Goal: Information Seeking & Learning: Learn about a topic

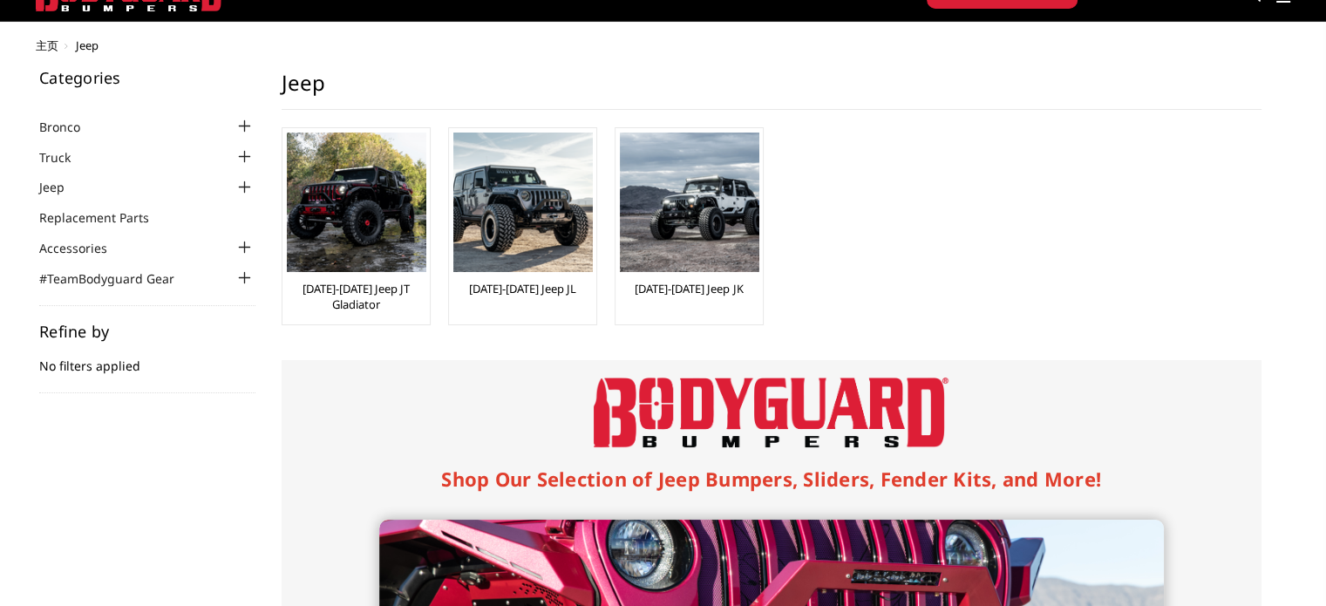
scroll to position [174, 0]
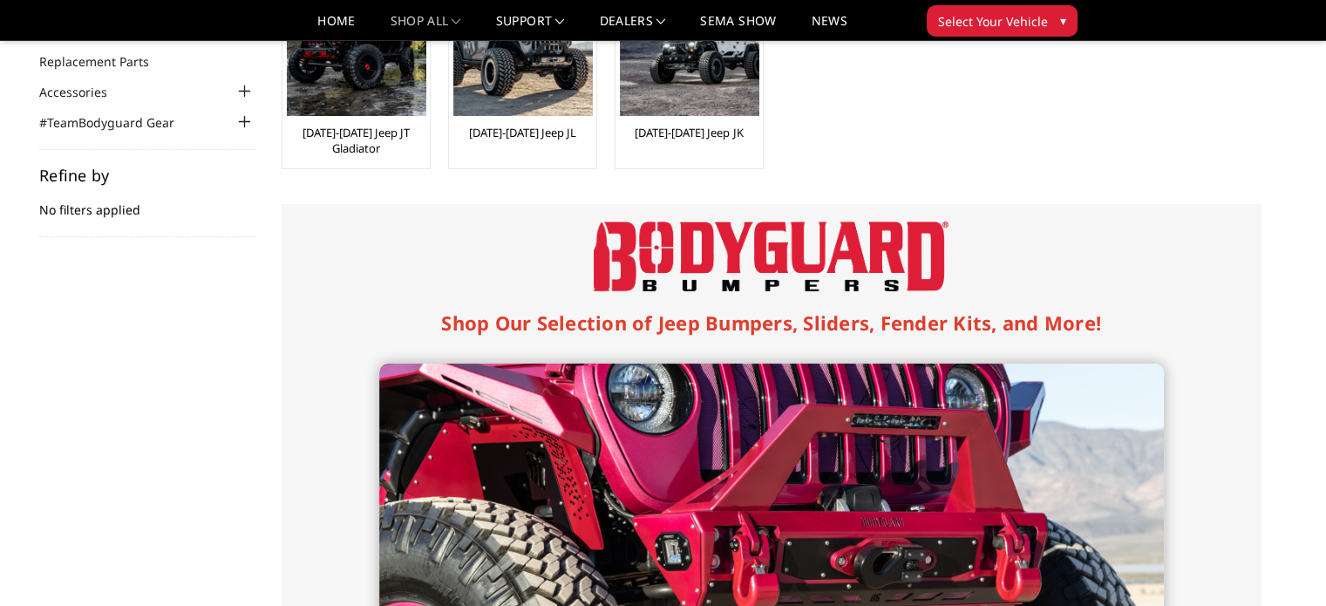
drag, startPoint x: 409, startPoint y: 208, endPoint x: 1038, endPoint y: 275, distance: 633.0
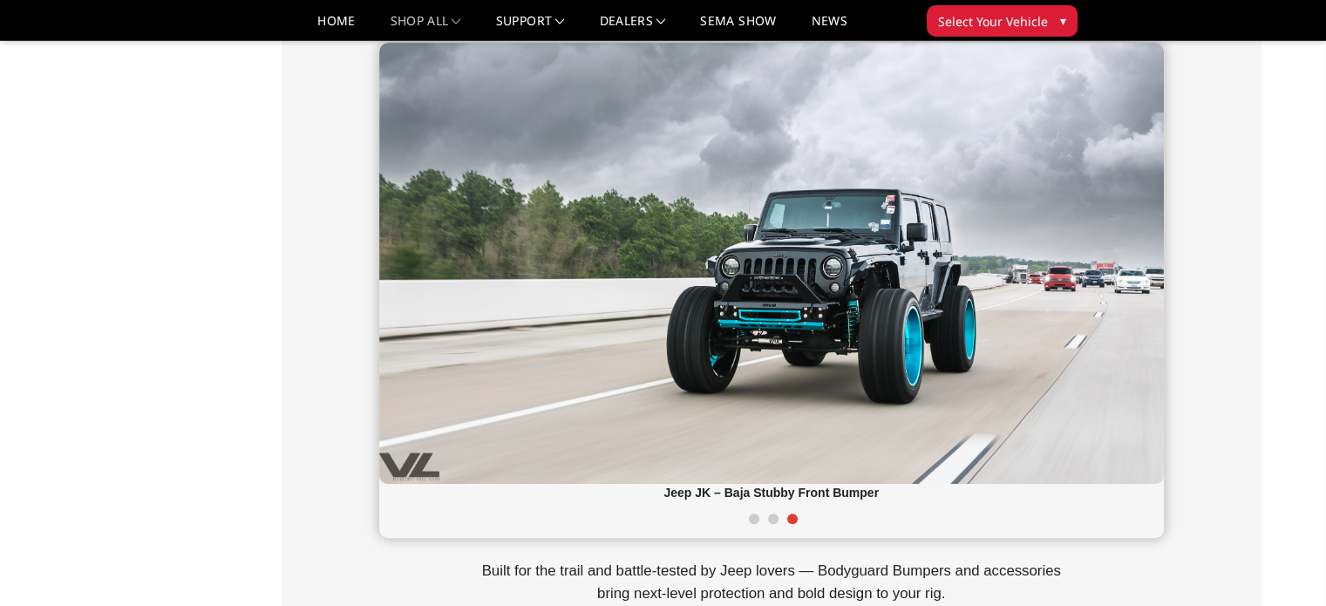
scroll to position [537, 0]
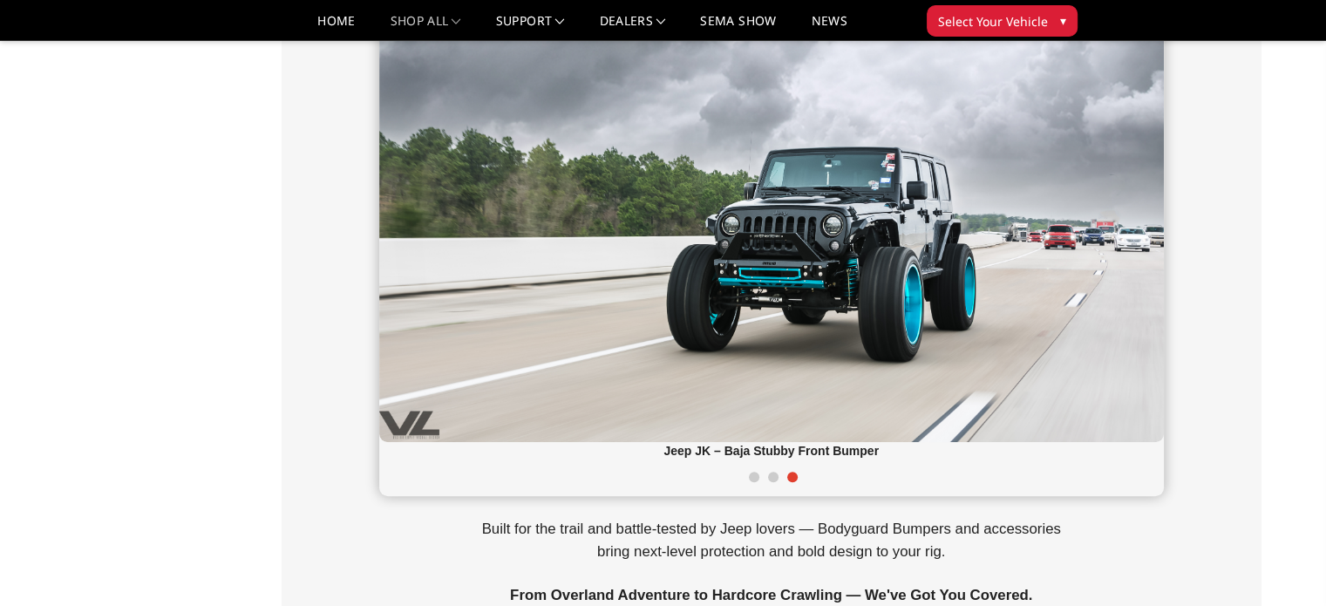
click at [772, 480] on span at bounding box center [773, 477] width 10 height 10
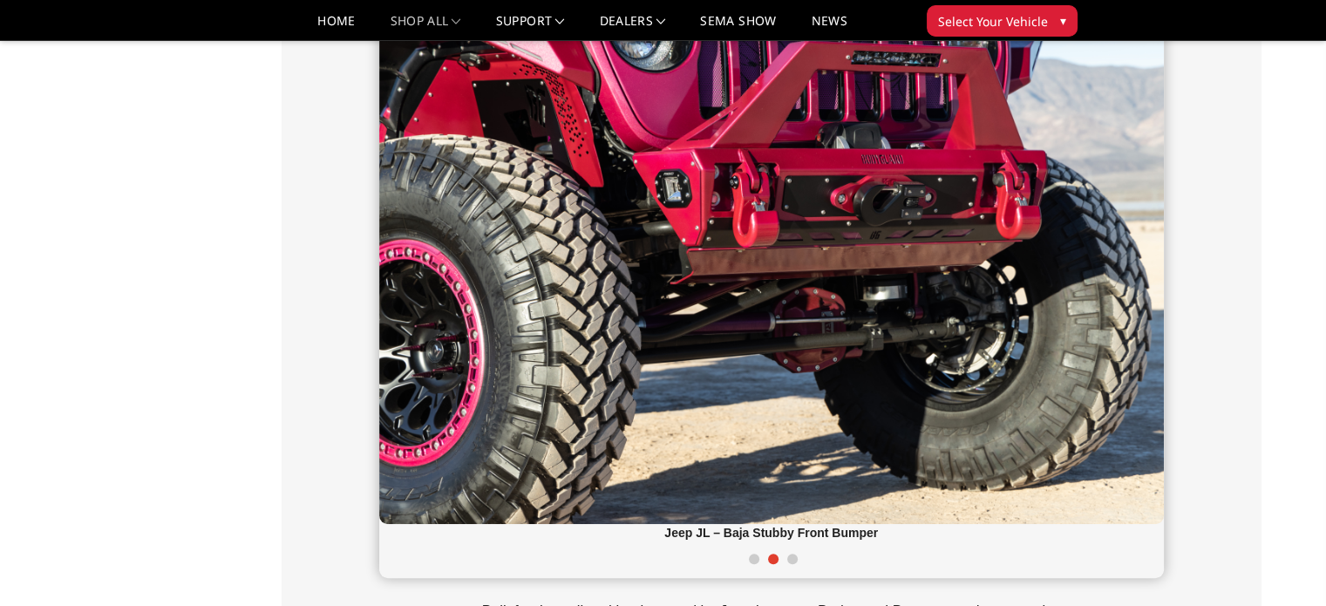
click at [790, 565] on div at bounding box center [771, 560] width 785 height 36
click at [797, 561] on div at bounding box center [771, 560] width 785 height 36
click at [792, 557] on span at bounding box center [792, 559] width 10 height 10
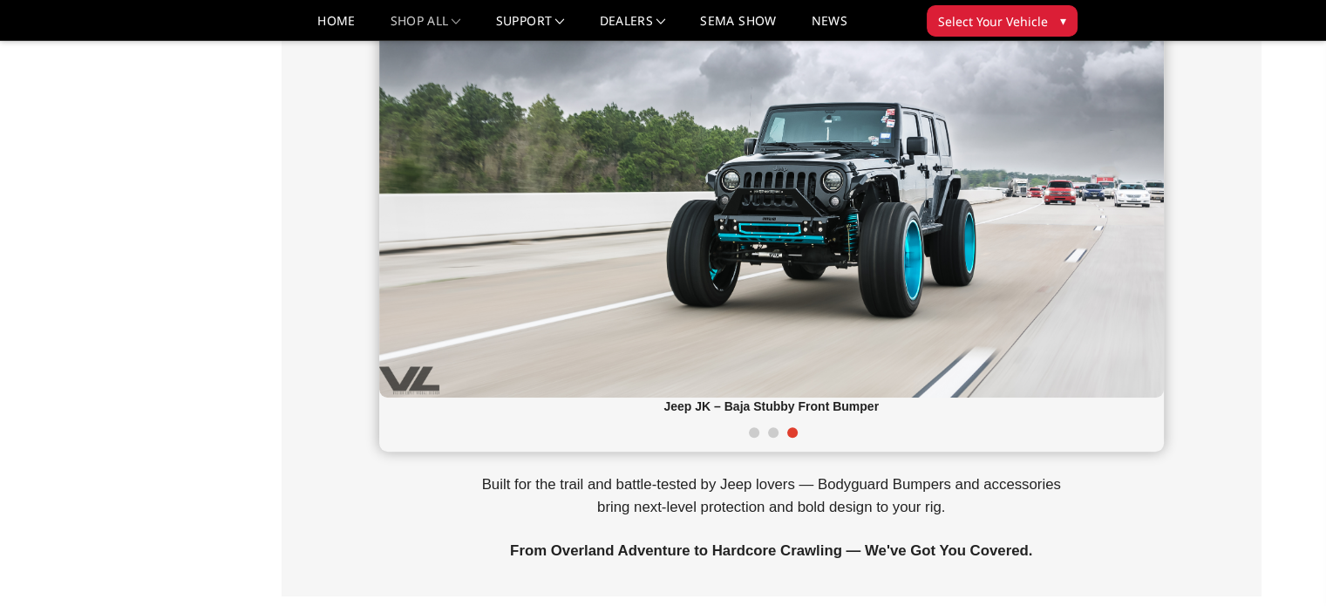
scroll to position [624, 0]
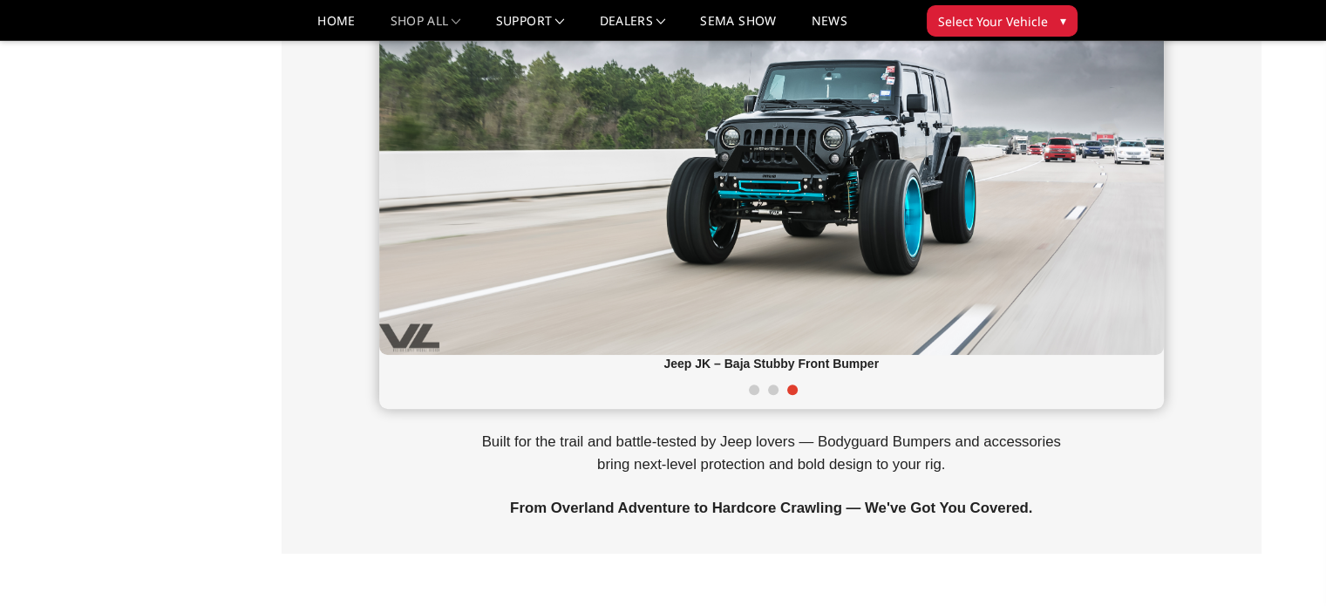
click at [768, 392] on div at bounding box center [771, 391] width 785 height 36
click at [772, 391] on span at bounding box center [773, 389] width 10 height 10
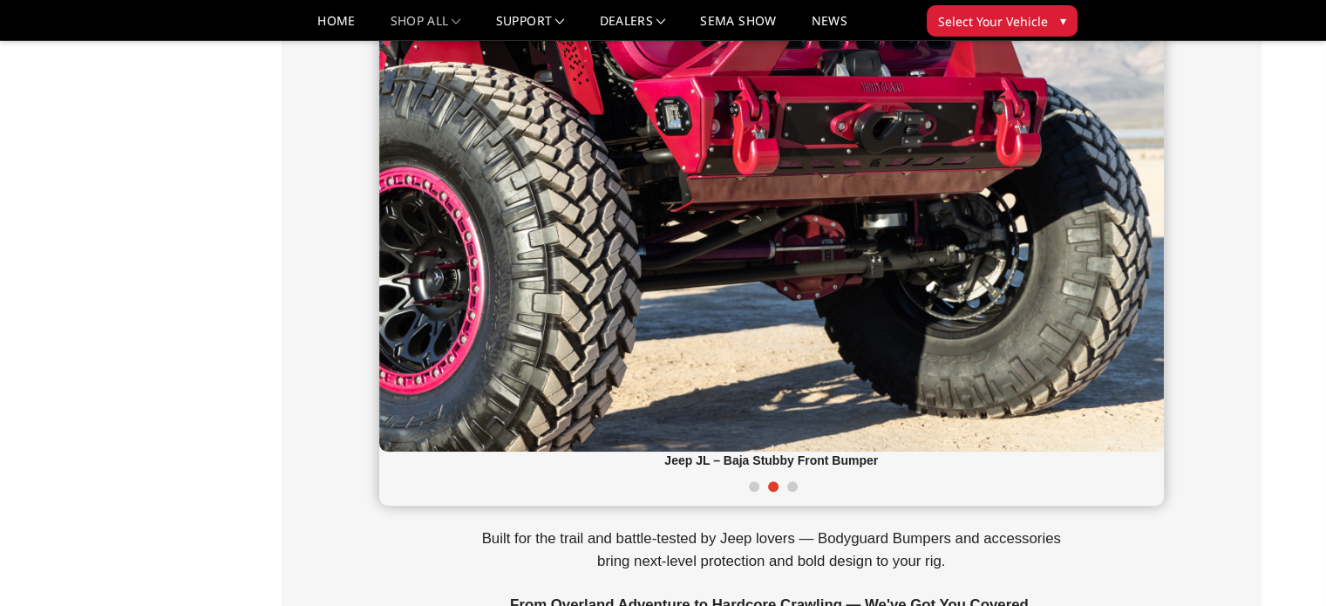
scroll to position [705, 0]
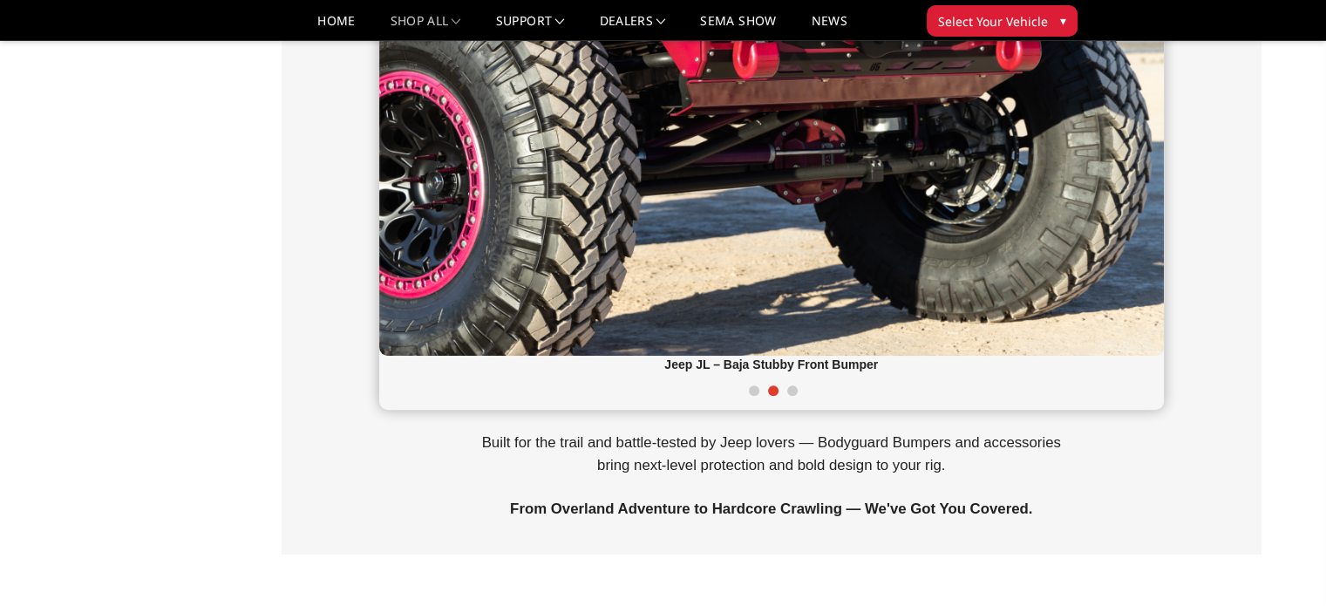
click at [752, 395] on span at bounding box center [754, 390] width 10 height 10
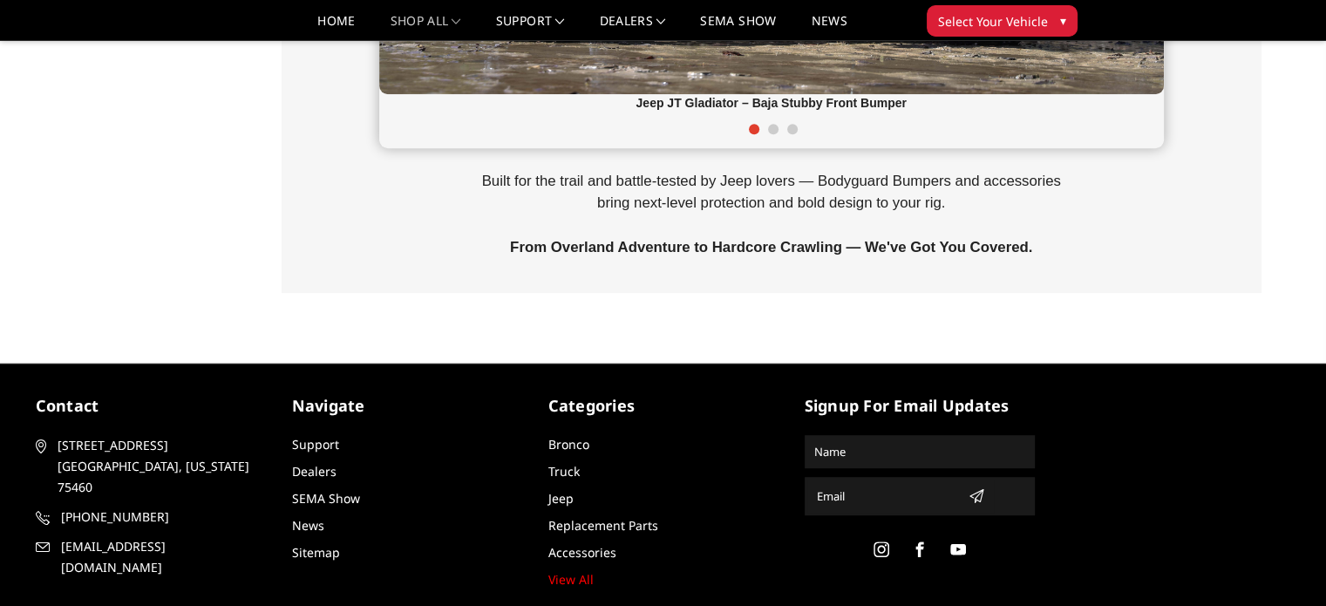
scroll to position [1039, 0]
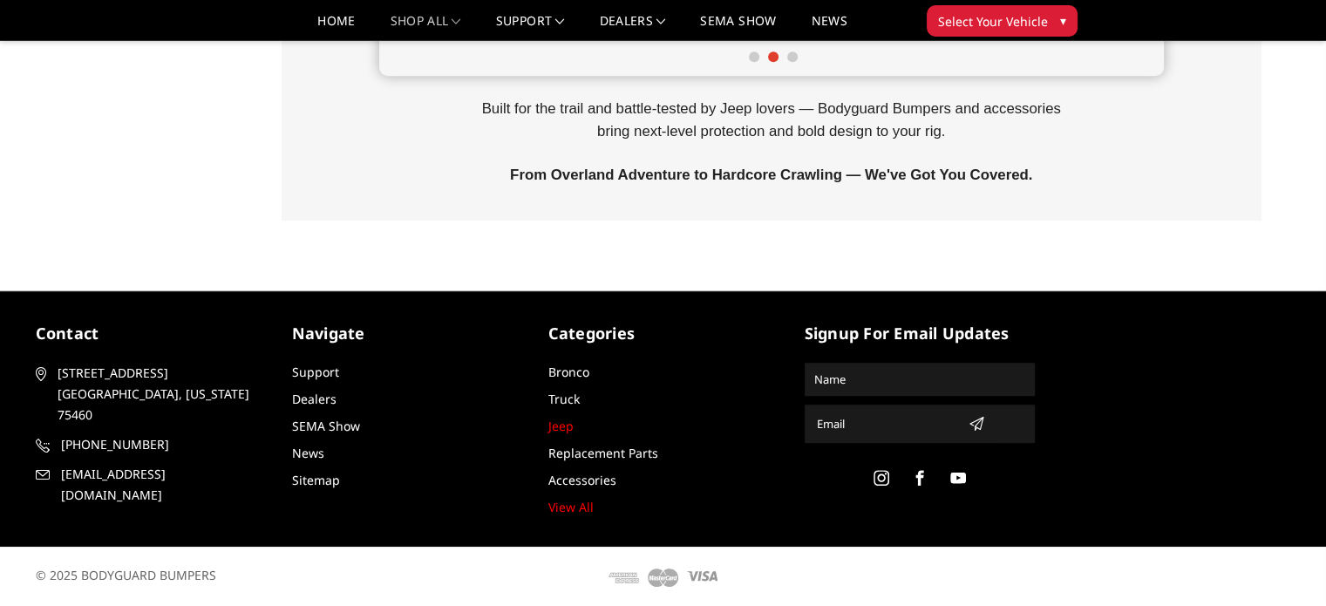
click at [559, 426] on link "Jeep" at bounding box center [560, 426] width 25 height 17
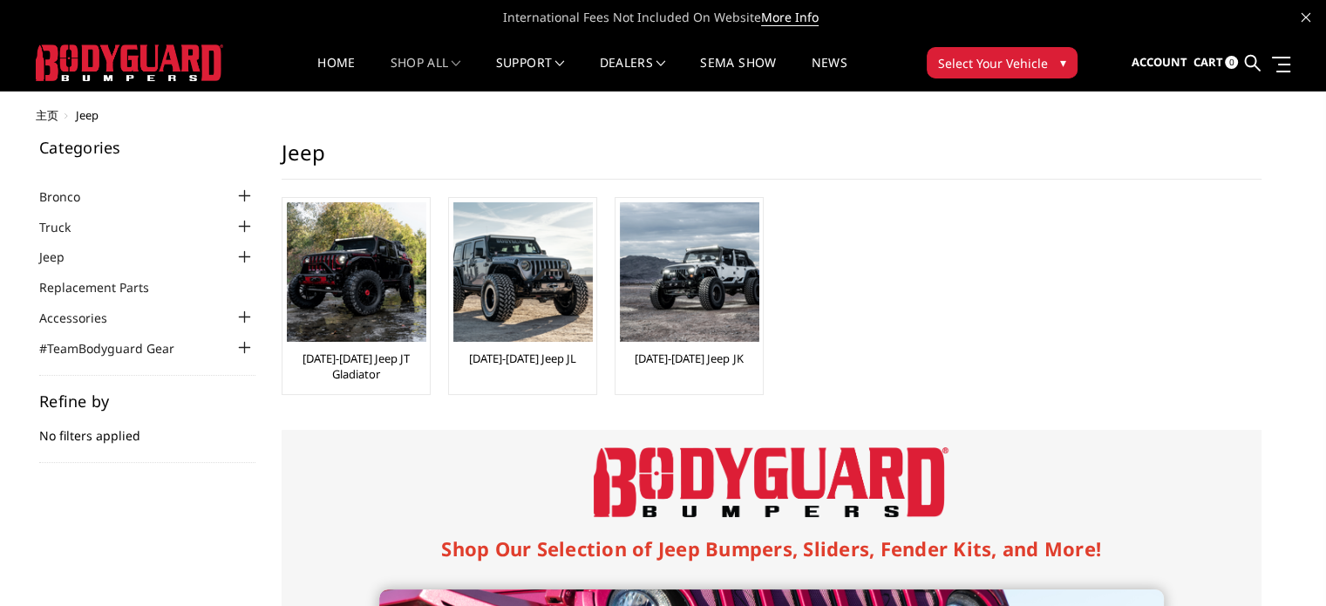
click at [247, 255] on div at bounding box center [245, 257] width 21 height 21
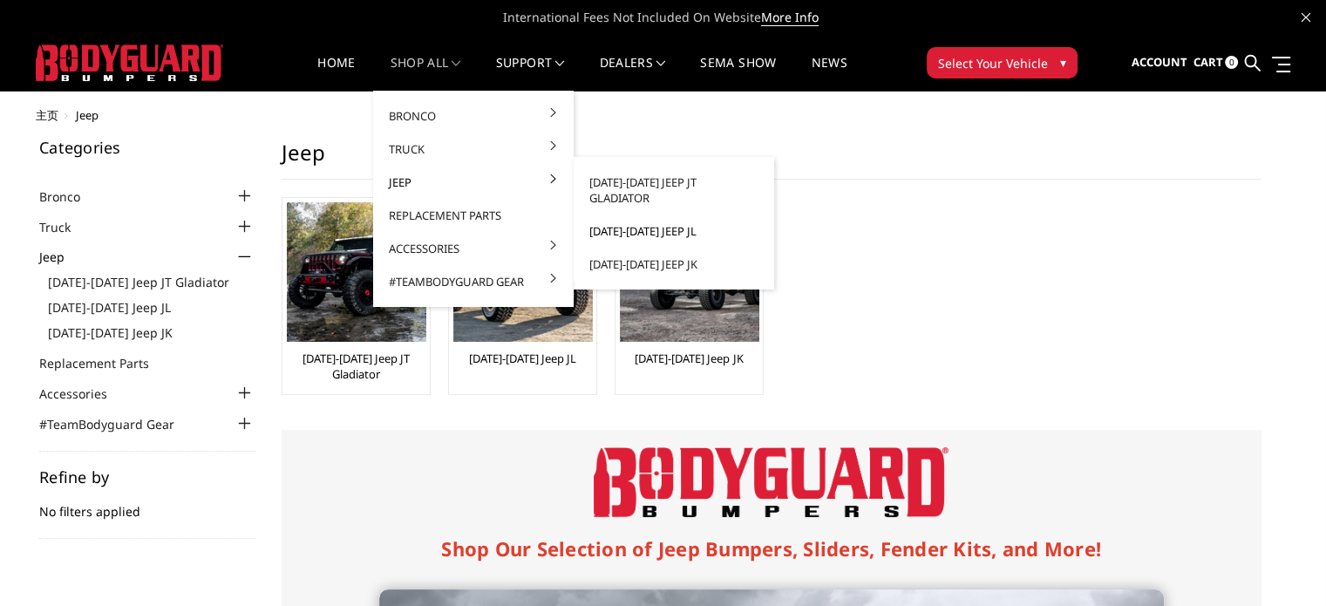
click at [686, 215] on link "[DATE]-[DATE] Jeep JL" at bounding box center [674, 230] width 187 height 33
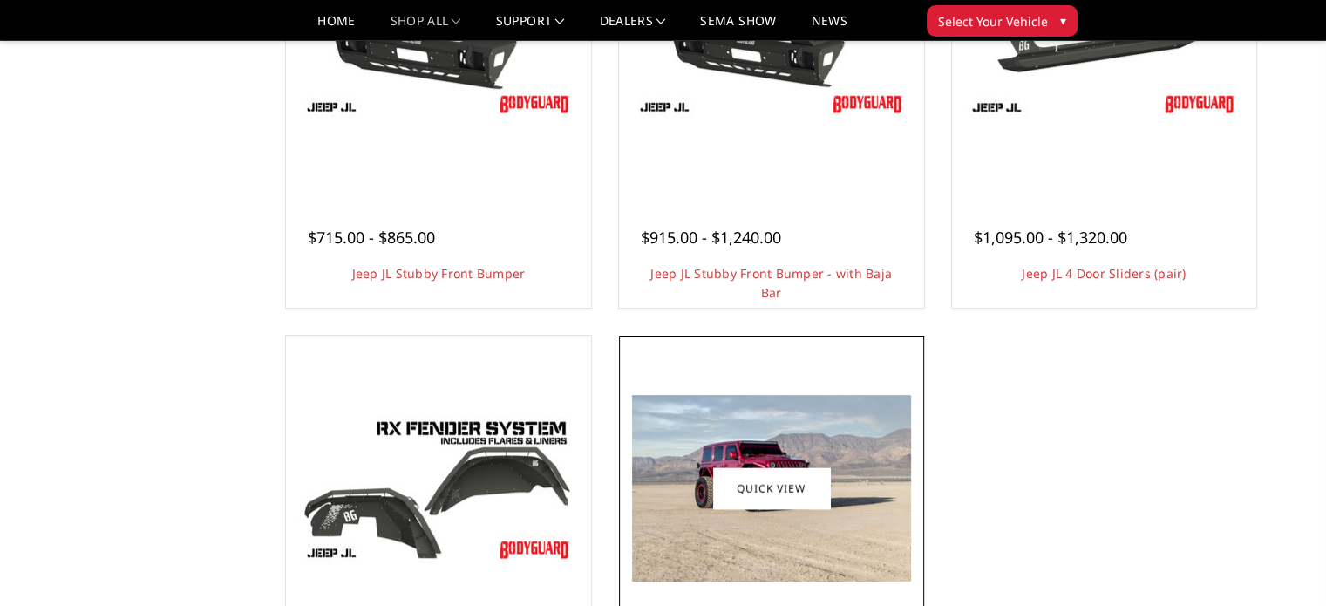
scroll to position [785, 0]
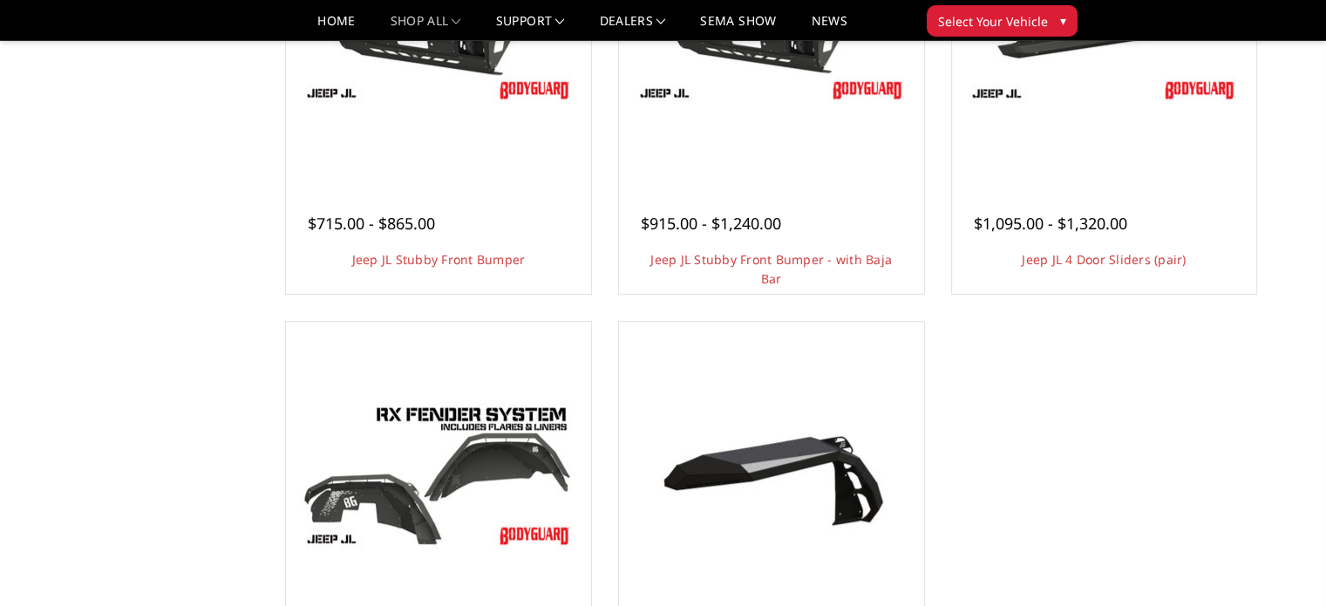
click at [208, 425] on div "Categories Bronco 2021-2025 Bronco Front 2021-2025 Bronco Rear 2021-2025 Bronco…" at bounding box center [663, 48] width 1274 height 1490
click at [977, 362] on ul "Quick view $275.00 Jeep JL Spare Tire Delete 2018+ Jeep JL Spare Tire Delete Ea…" at bounding box center [771, 89] width 998 height 1338
click at [1060, 349] on ul "Quick view $275.00 Jeep JL Spare Tire Delete 2018+ Jeep JL Spare Tire Delete Ea…" at bounding box center [771, 89] width 998 height 1338
click at [153, 203] on div "Categories Bronco 2021-2025 Bronco Front 2021-2025 Bronco Rear 2021-2025 Bronco…" at bounding box center [663, 48] width 1274 height 1490
click at [125, 344] on div "Categories Bronco 2021-2025 Bronco Front 2021-2025 Bronco Rear 2021-2025 Bronco…" at bounding box center [663, 48] width 1274 height 1490
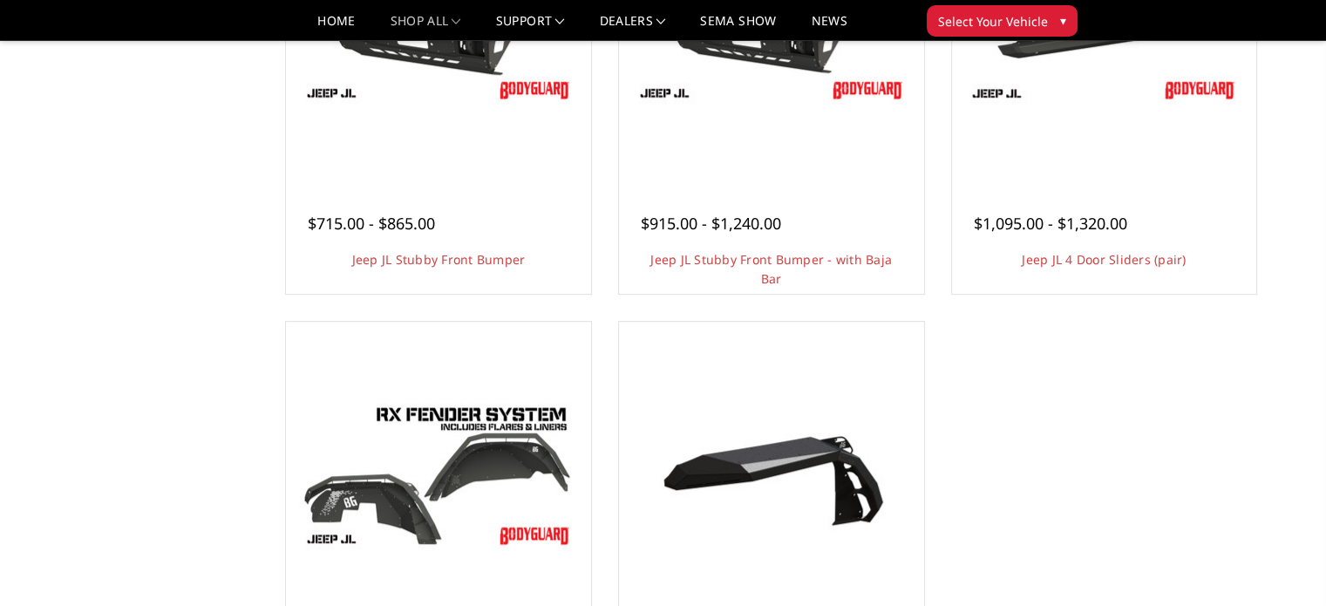
click at [51, 265] on div "Categories Bronco 2021-2025 Bronco Front 2021-2025 Bronco Rear 2021-2025 Bronco…" at bounding box center [663, 48] width 1274 height 1490
drag, startPoint x: 195, startPoint y: 37, endPoint x: 269, endPoint y: 321, distance: 293.5
click at [269, 321] on body "International Fees Not Included On Website More Info Home shop all Bronco 2021-…" at bounding box center [663, 213] width 1326 height 1880
drag, startPoint x: 241, startPoint y: 10, endPoint x: 272, endPoint y: 207, distance: 199.5
click at [272, 207] on body "International Fees Not Included On Website More Info Home shop all Bronco 2021-…" at bounding box center [663, 213] width 1326 height 1880
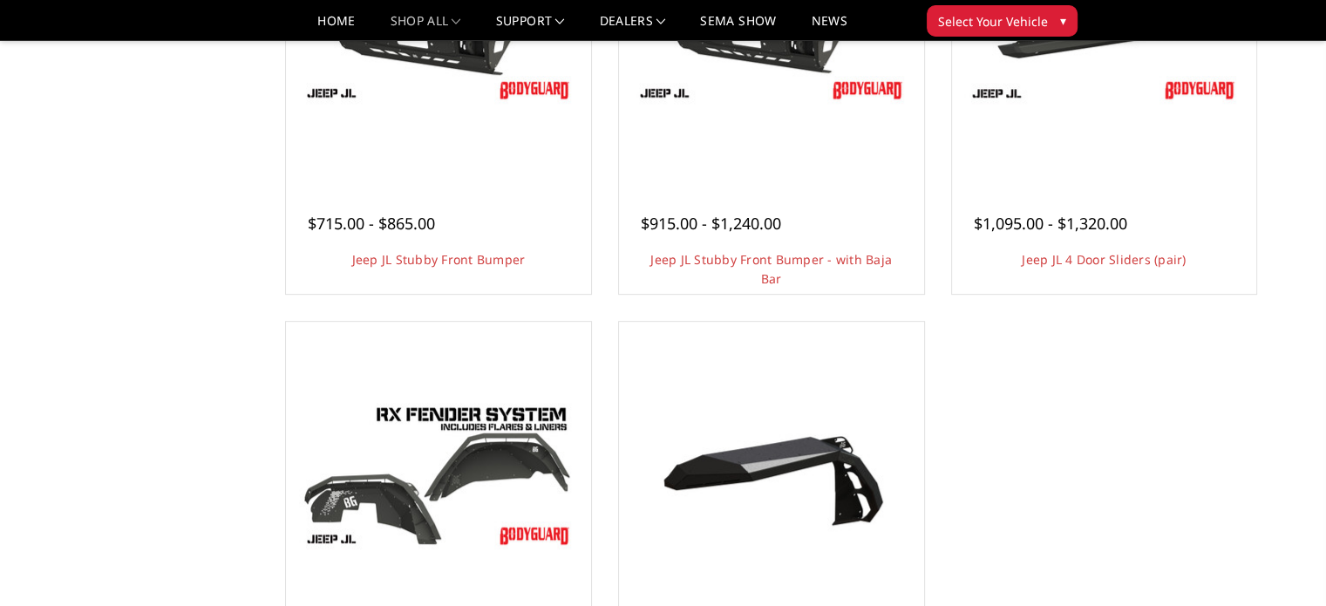
click at [195, 139] on div "Categories Bronco 2021-2025 Bronco Front 2021-2025 Bronco Rear 2021-2025 Bronco…" at bounding box center [663, 48] width 1274 height 1490
click at [99, 256] on div "Categories Bronco 2021-2025 Bronco Front 2021-2025 Bronco Rear 2021-2025 Bronco…" at bounding box center [663, 48] width 1274 height 1490
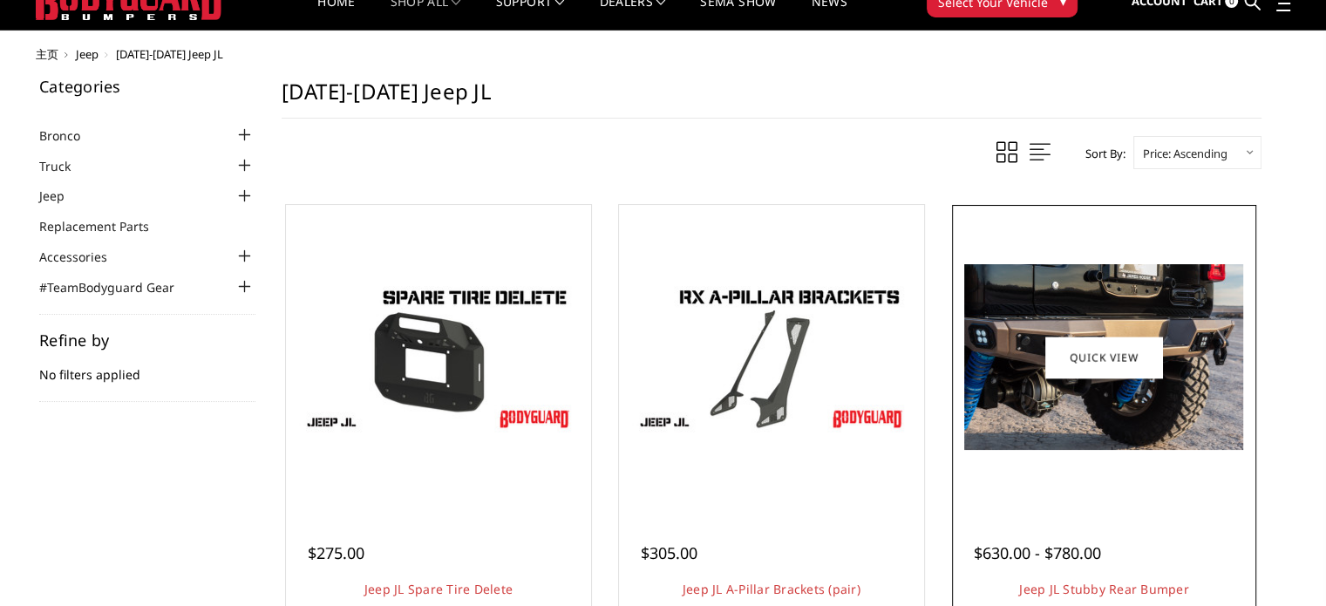
scroll to position [0, 0]
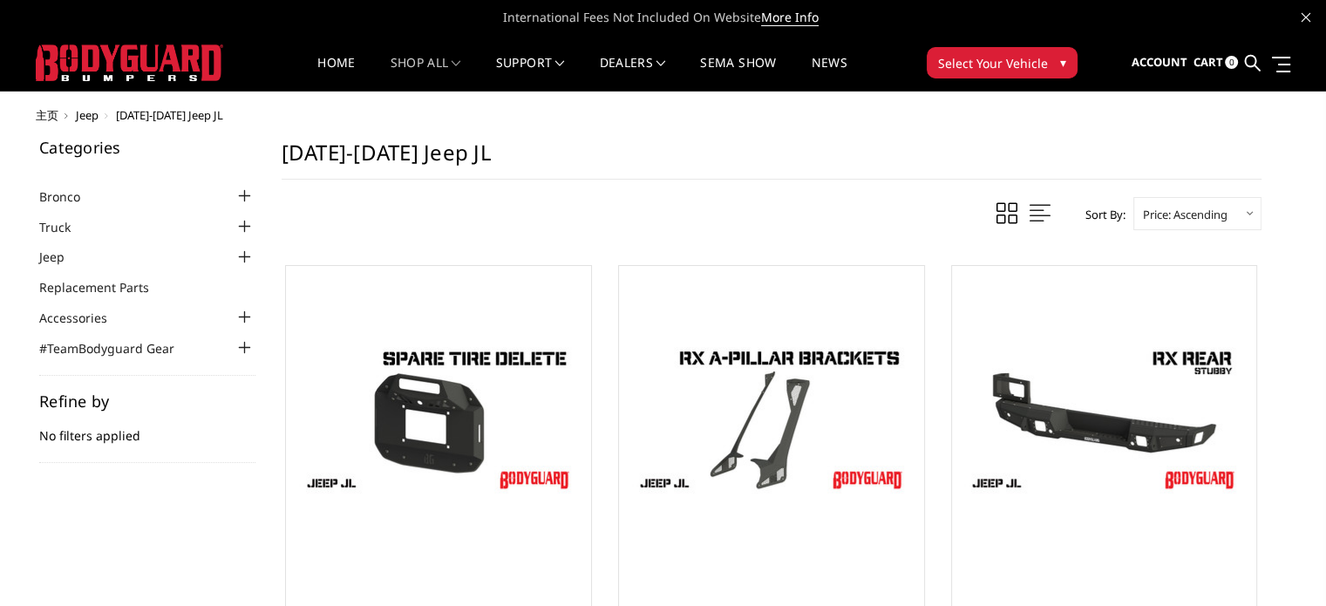
click at [924, 151] on h1 "[DATE]-[DATE] Jeep JL" at bounding box center [772, 159] width 980 height 40
drag, startPoint x: 908, startPoint y: 152, endPoint x: 1322, endPoint y: 290, distance: 436.7
click at [907, 167] on h1 "[DATE]-[DATE] Jeep JL" at bounding box center [772, 159] width 980 height 40
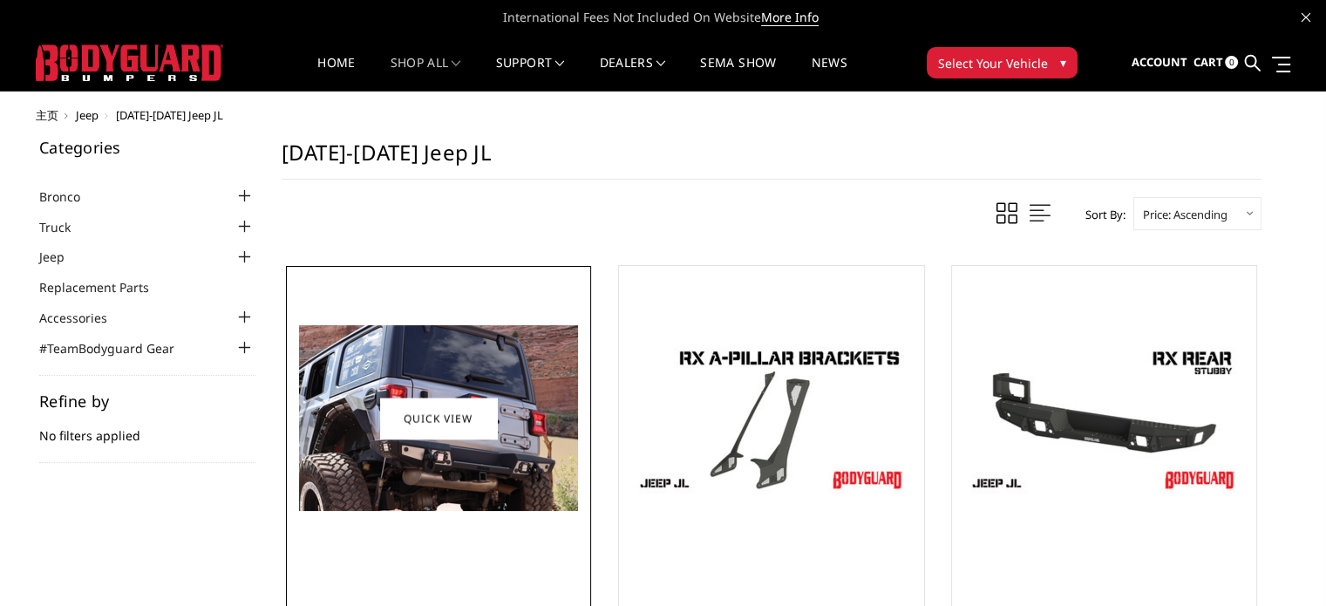
drag, startPoint x: 265, startPoint y: 97, endPoint x: 350, endPoint y: 323, distance: 242.2
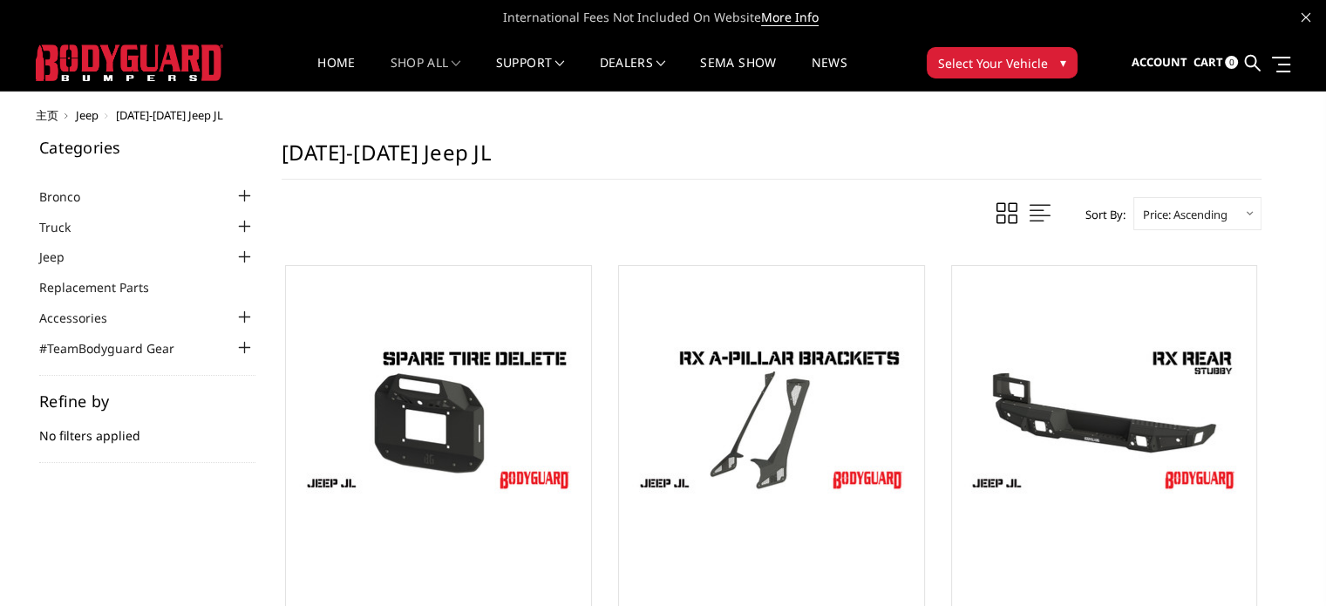
click at [635, 139] on h1 "[DATE]-[DATE] Jeep JL" at bounding box center [772, 159] width 980 height 40
click at [791, 151] on h1 "[DATE]-[DATE] Jeep JL" at bounding box center [772, 159] width 980 height 40
click at [562, 59] on span at bounding box center [559, 63] width 9 height 9
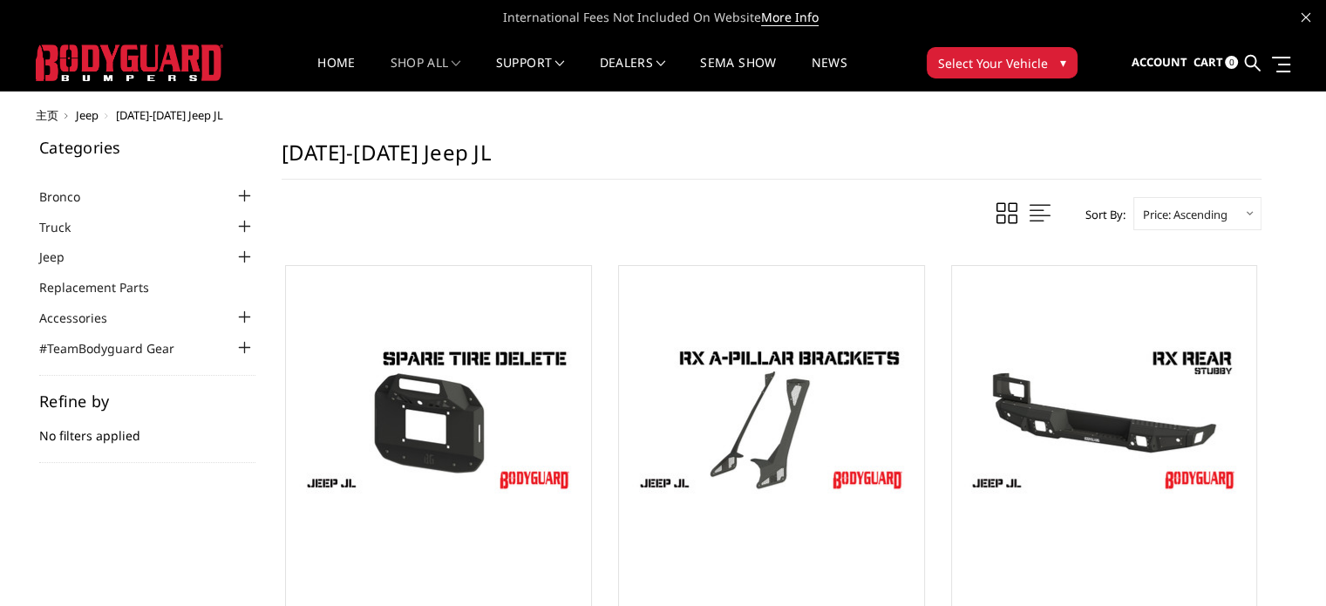
click at [913, 114] on ul "主页 Jeep [DATE]-[DATE] Jeep JL" at bounding box center [663, 115] width 1255 height 13
drag, startPoint x: 276, startPoint y: 135, endPoint x: 313, endPoint y: 210, distance: 83.4
drag, startPoint x: 284, startPoint y: 146, endPoint x: 388, endPoint y: 177, distance: 108.4
click at [388, 177] on h1 "[DATE]-[DATE] Jeep JL" at bounding box center [772, 159] width 980 height 40
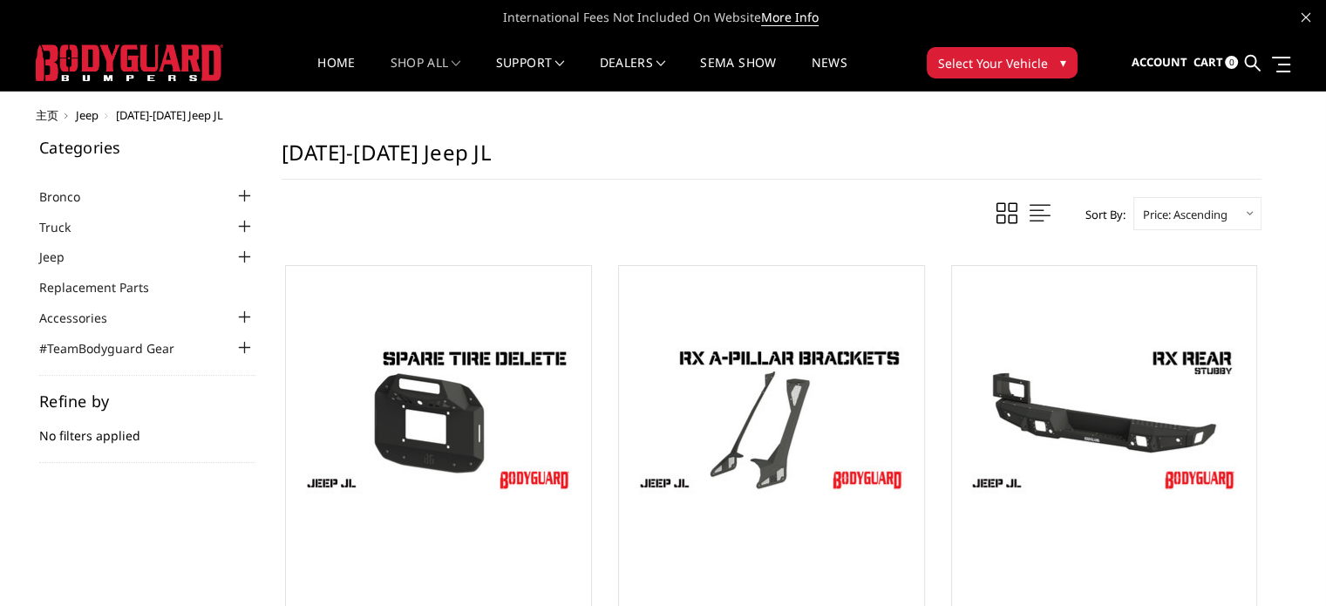
click at [440, 150] on h1 "[DATE]-[DATE] Jeep JL" at bounding box center [772, 159] width 980 height 40
click at [474, 148] on h1 "[DATE]-[DATE] Jeep JL" at bounding box center [772, 159] width 980 height 40
drag, startPoint x: 285, startPoint y: 147, endPoint x: 495, endPoint y: 149, distance: 210.1
click at [495, 149] on h1 "[DATE]-[DATE] Jeep JL" at bounding box center [772, 159] width 980 height 40
click at [751, 139] on h1 "[DATE]-[DATE] Jeep JL" at bounding box center [772, 159] width 980 height 40
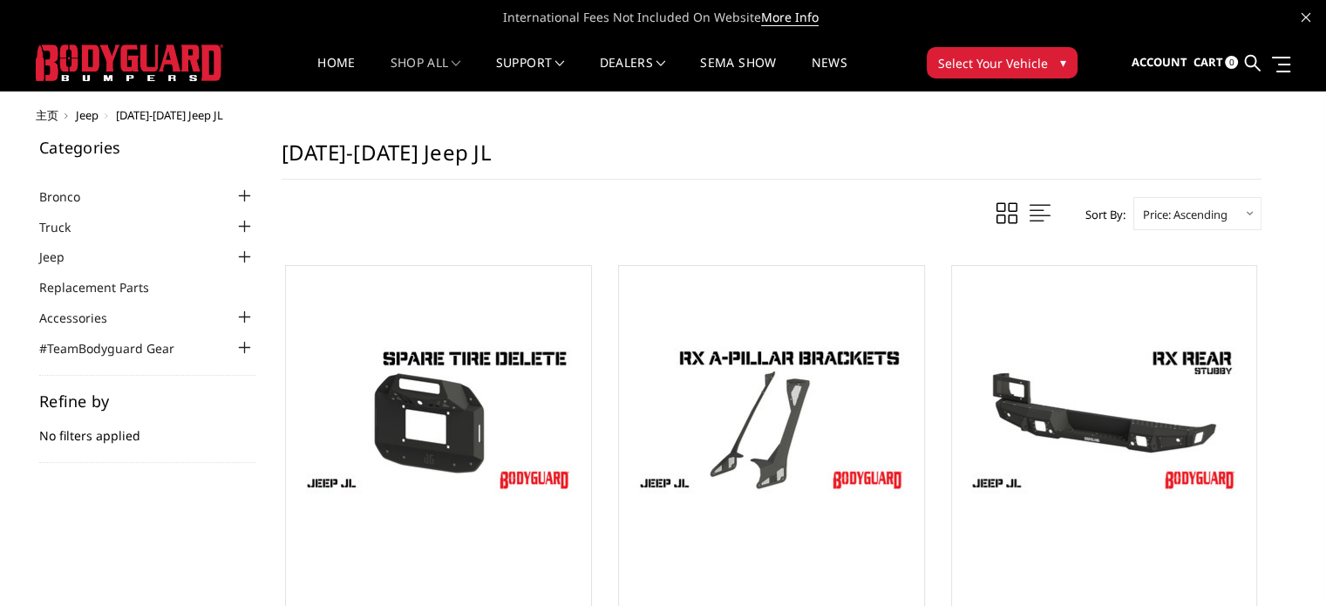
drag, startPoint x: 282, startPoint y: 149, endPoint x: 478, endPoint y: 149, distance: 196.2
click at [478, 149] on h1 "[DATE]-[DATE] Jeep JL" at bounding box center [772, 159] width 980 height 40
click at [555, 115] on ul "主页 Jeep [DATE]-[DATE] Jeep JL" at bounding box center [663, 115] width 1255 height 13
drag, startPoint x: 283, startPoint y: 138, endPoint x: 288, endPoint y: 146, distance: 9.0
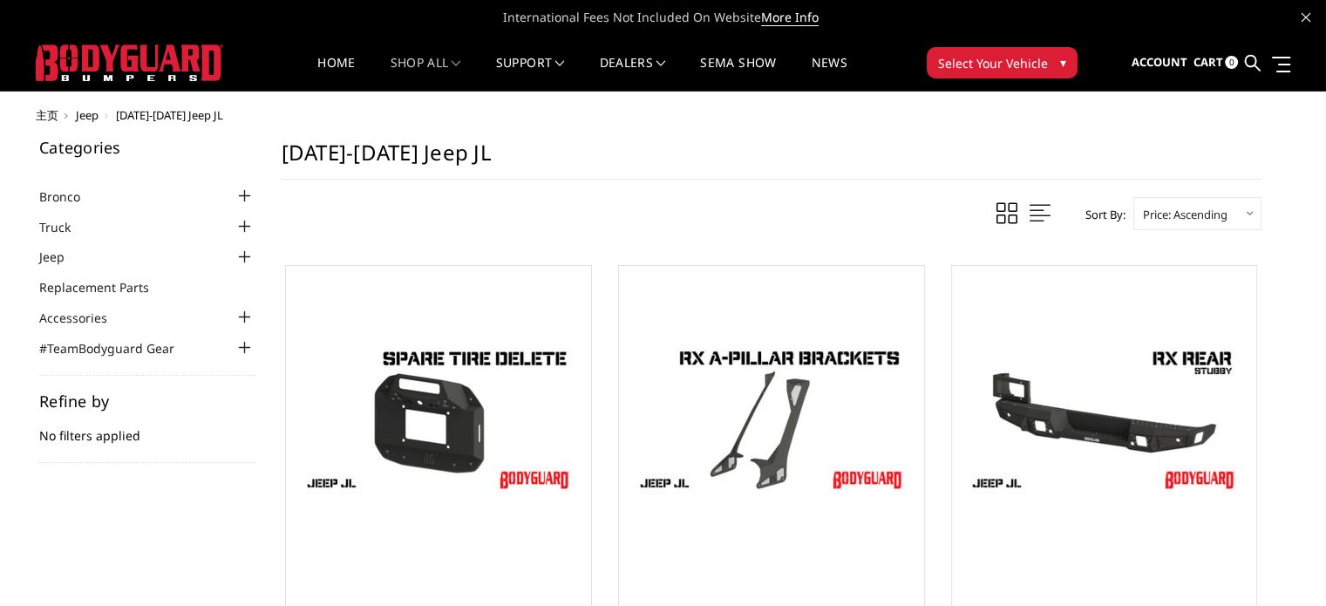
click at [288, 146] on h1 "[DATE]-[DATE] Jeep JL" at bounding box center [772, 159] width 980 height 40
click at [590, 140] on h1 "[DATE]-[DATE] Jeep JL" at bounding box center [772, 159] width 980 height 40
click at [801, 144] on h1 "[DATE]-[DATE] Jeep JL" at bounding box center [772, 159] width 980 height 40
